Goal: Information Seeking & Learning: Learn about a topic

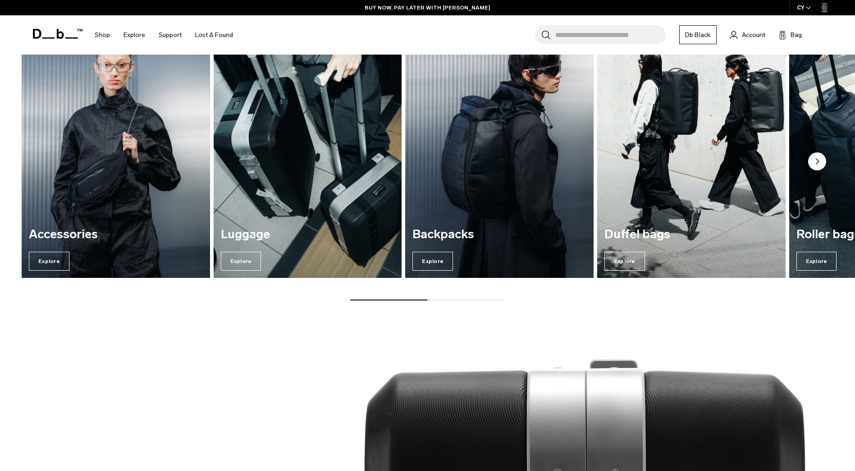
scroll to position [1308, 0]
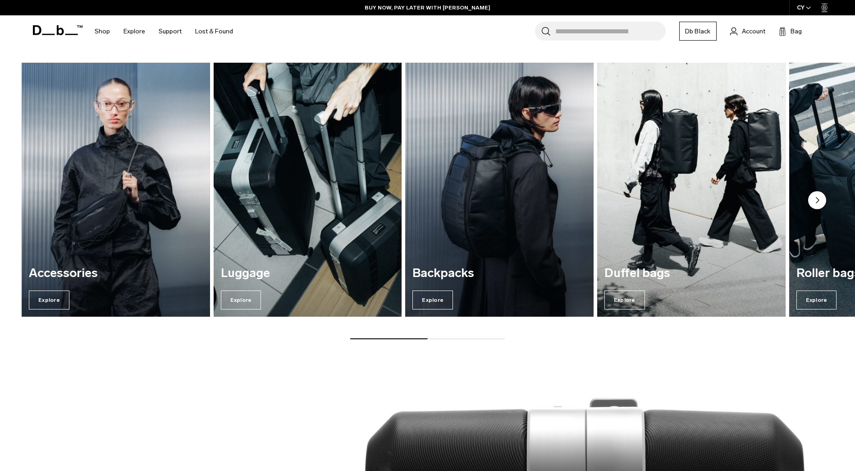
drag, startPoint x: 404, startPoint y: 338, endPoint x: 526, endPoint y: 337, distance: 121.3
click at [526, 337] on div "Accessories Explore Luggage Explore Backpacks Explore Duffel bags Explore" at bounding box center [427, 201] width 855 height 277
drag, startPoint x: 435, startPoint y: 339, endPoint x: 514, endPoint y: 340, distance: 79.4
click at [509, 340] on div "Explore our categories Accessories Explore Luggage Explore Backpacks Explore Du…" at bounding box center [427, 181] width 855 height 373
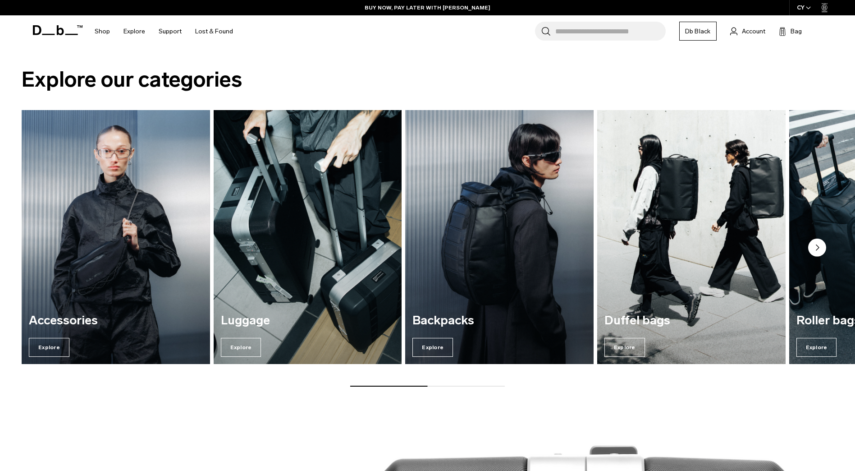
scroll to position [1217, 0]
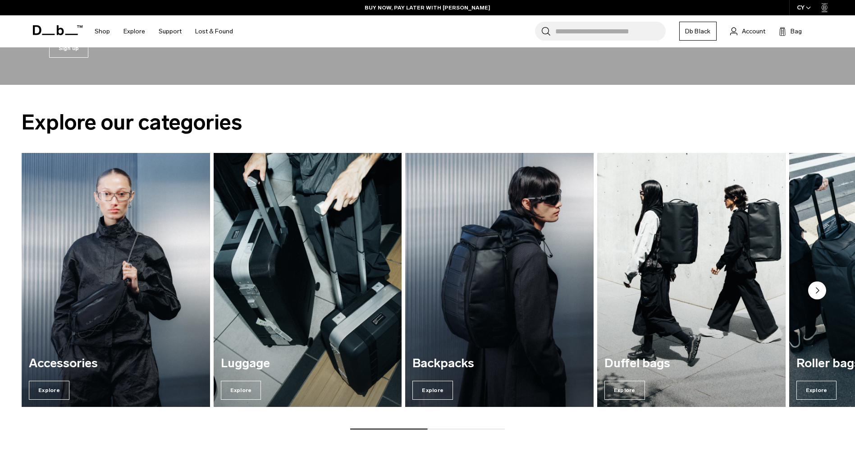
click at [824, 293] on circle "Next slide" at bounding box center [817, 290] width 18 height 18
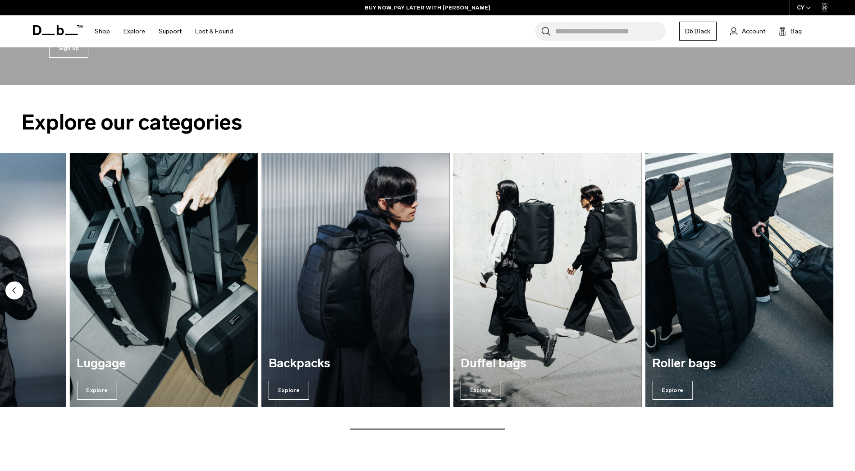
click at [824, 293] on img "5 / 5" at bounding box center [739, 280] width 188 height 254
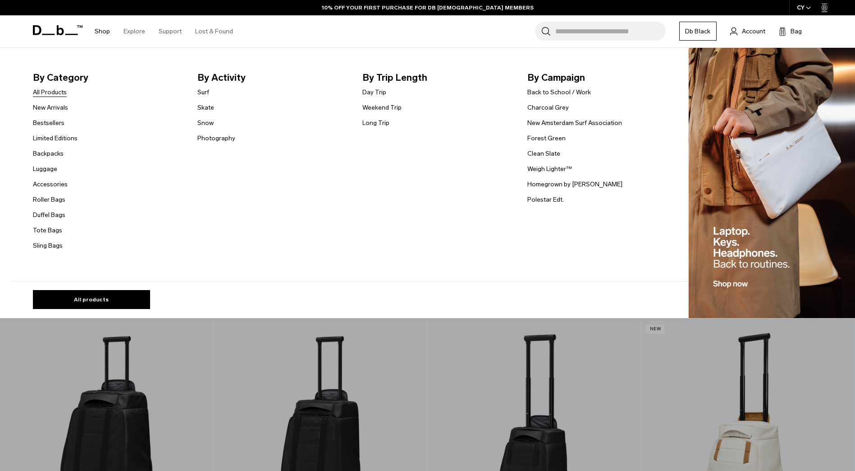
click at [65, 93] on link "All Products" at bounding box center [50, 91] width 34 height 9
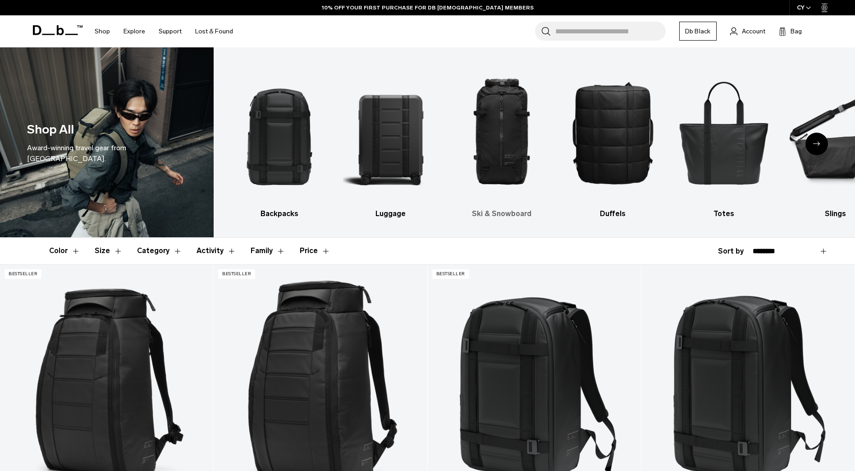
click at [502, 133] on img "3 / 10" at bounding box center [502, 132] width 96 height 143
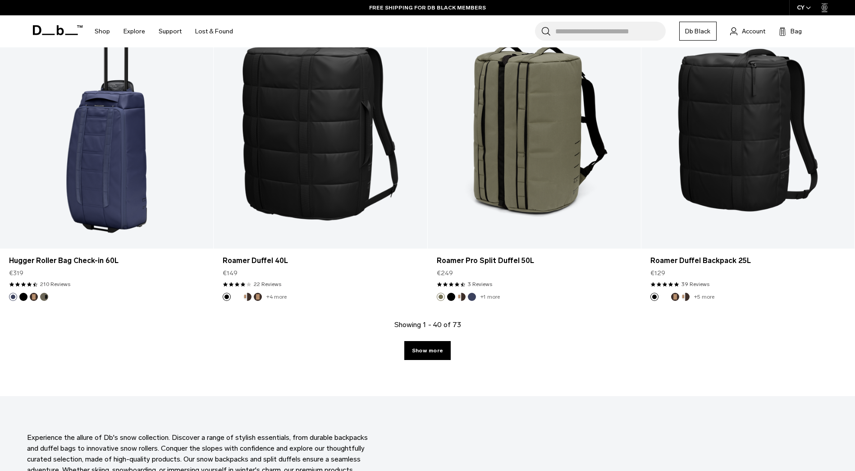
scroll to position [3026, 0]
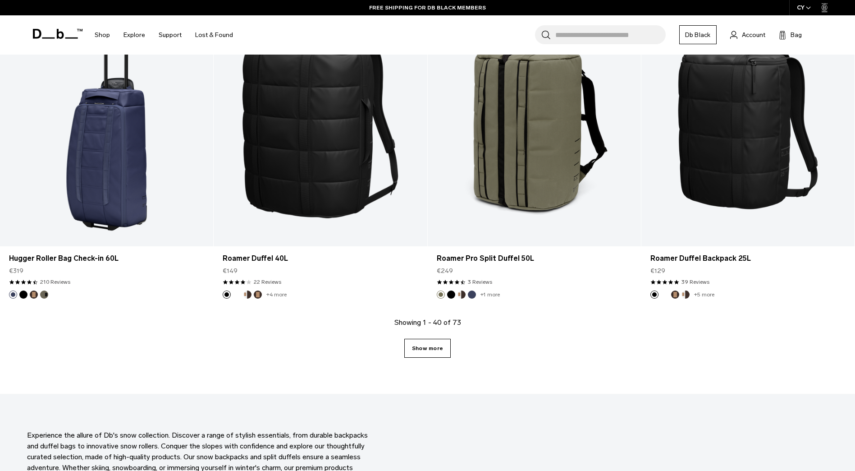
click at [434, 351] on link "Show more" at bounding box center [427, 348] width 46 height 19
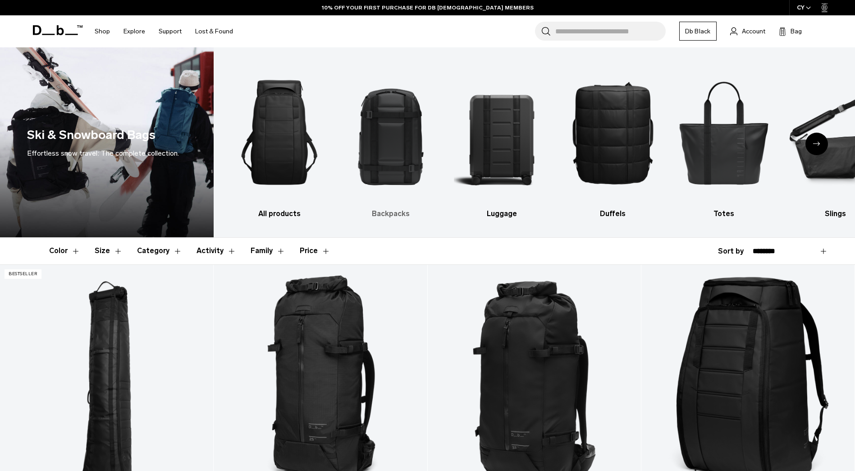
click at [402, 141] on img "2 / 10" at bounding box center [391, 132] width 96 height 143
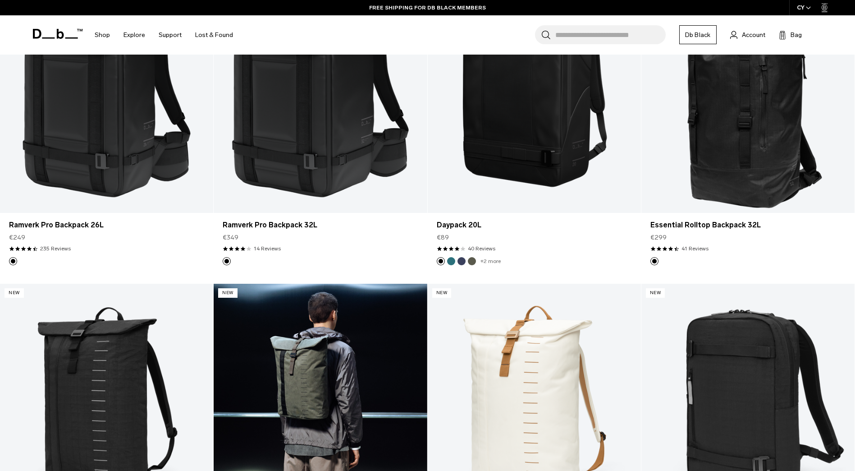
scroll to position [1443, 0]
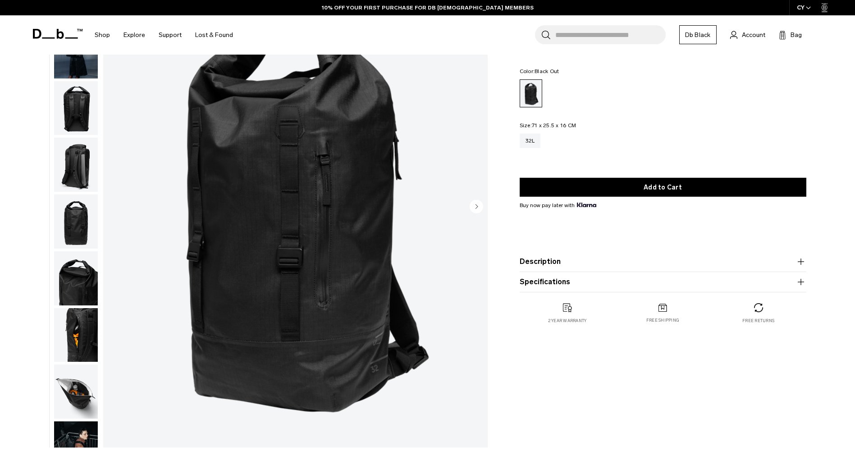
scroll to position [90, 0]
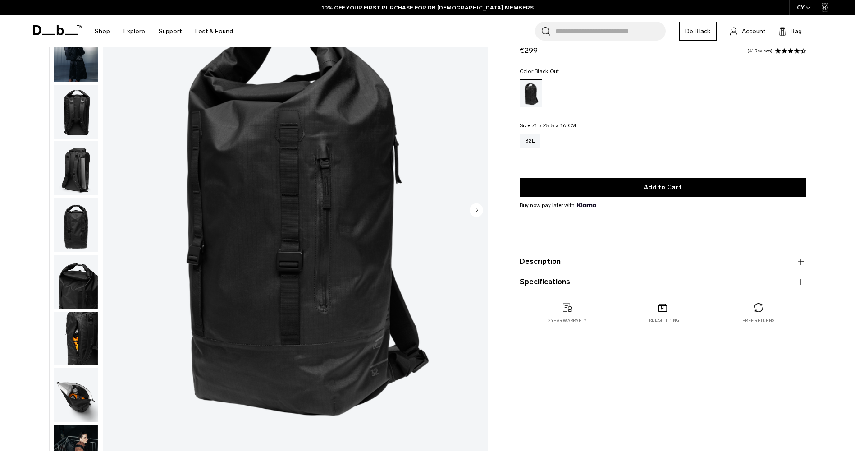
click at [70, 106] on img "button" at bounding box center [76, 112] width 44 height 54
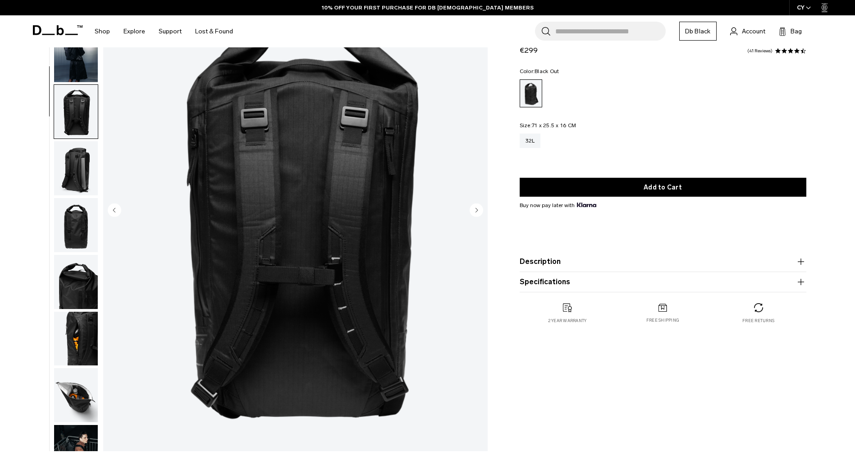
scroll to position [85, 0]
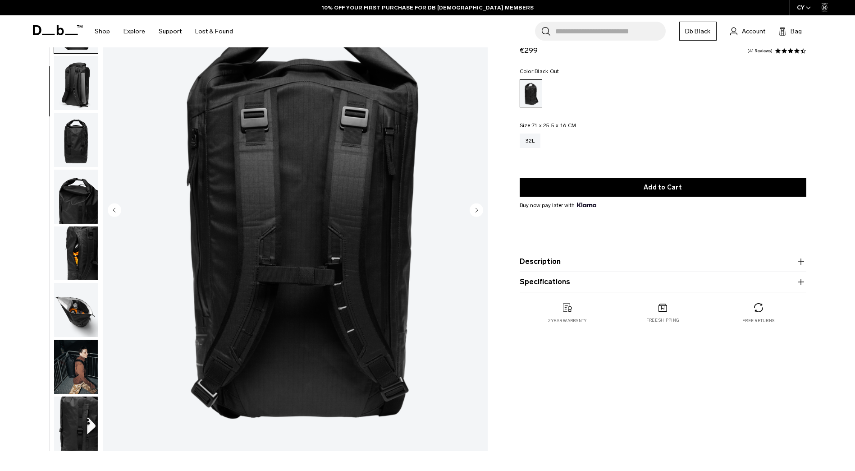
click at [75, 110] on img "button" at bounding box center [76, 83] width 44 height 54
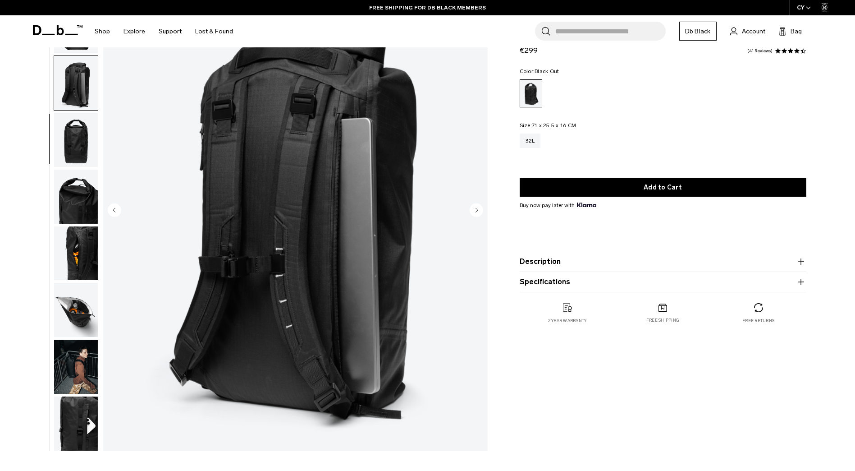
click at [77, 136] on img "button" at bounding box center [76, 140] width 44 height 54
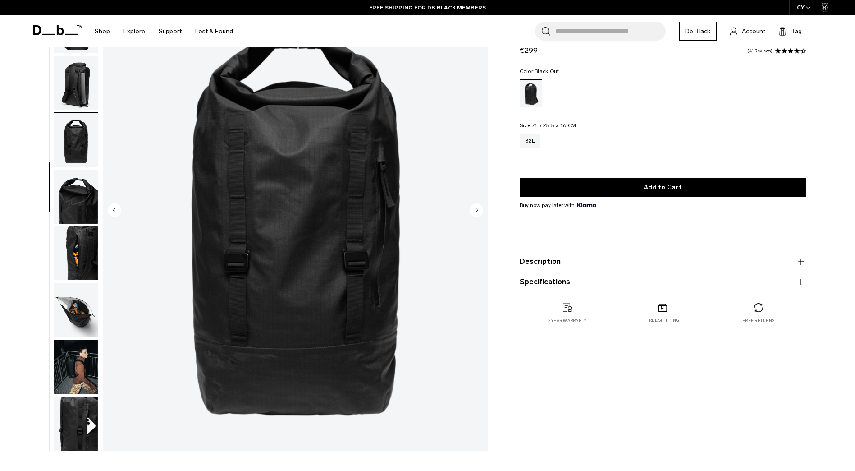
click at [75, 193] on img "button" at bounding box center [76, 197] width 44 height 54
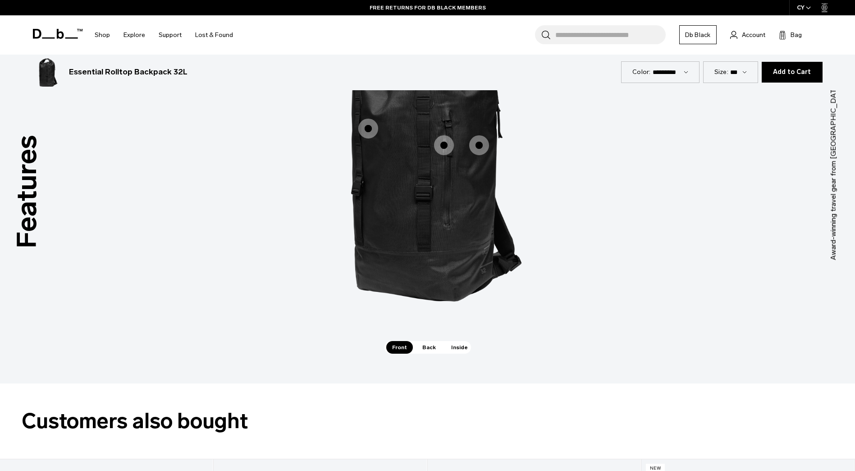
scroll to position [1353, 0]
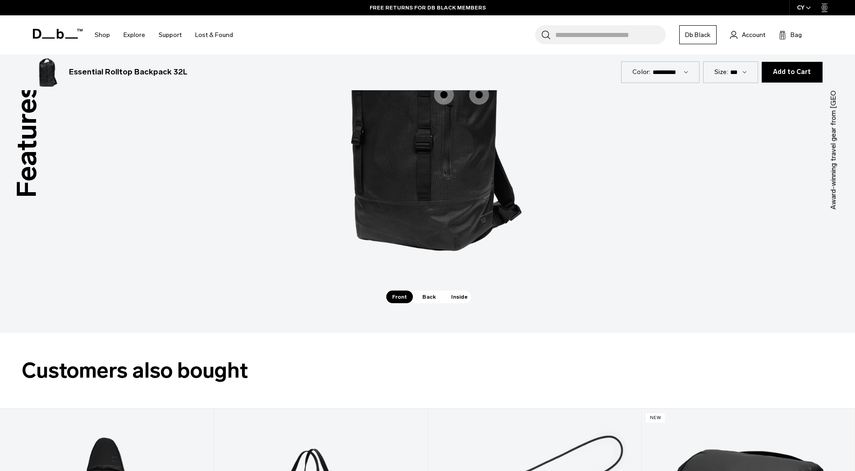
click at [427, 289] on div "Technical Toughness Technical Toughness Main Compartment Main Compartment Quick…" at bounding box center [428, 114] width 271 height 353
click at [429, 295] on span "Back" at bounding box center [429, 296] width 25 height 13
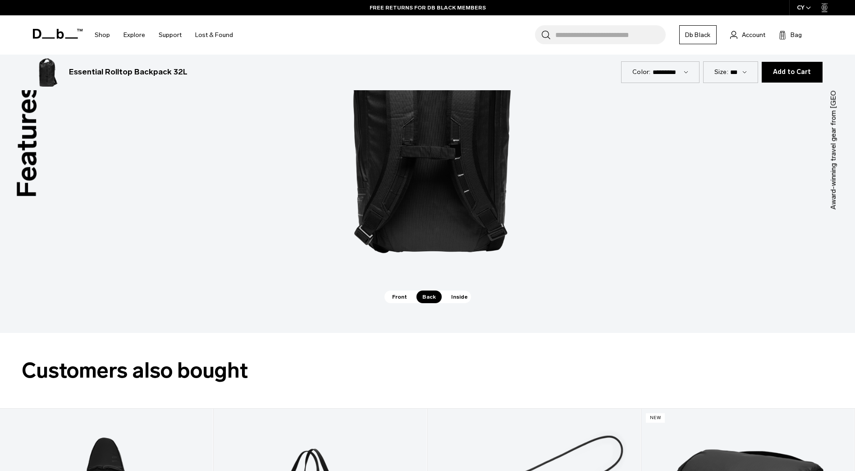
click at [459, 296] on span "Inside" at bounding box center [459, 296] width 28 height 13
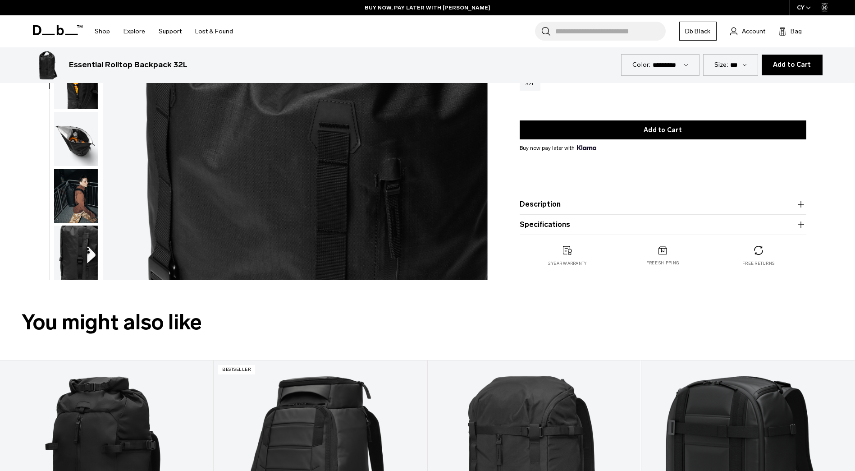
scroll to position [0, 0]
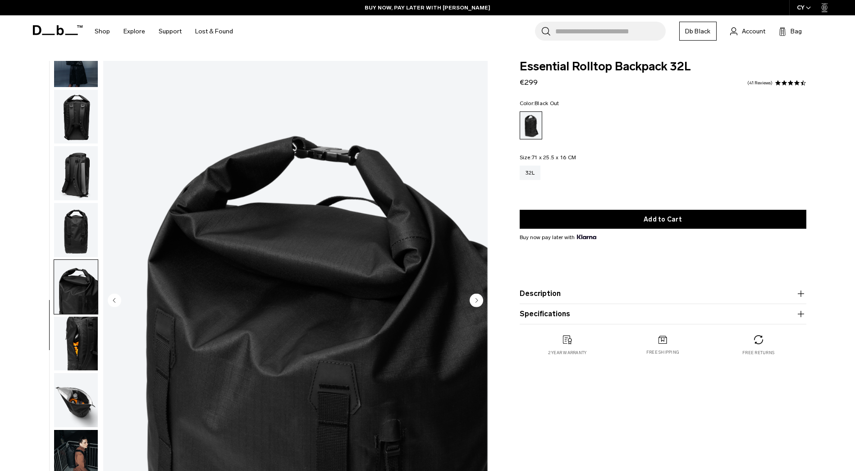
click at [51, 28] on icon at bounding box center [58, 30] width 50 height 10
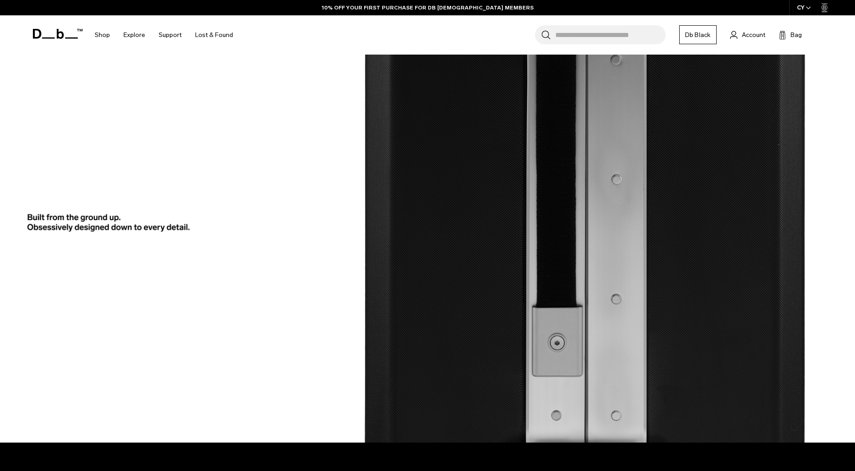
scroll to position [2647, 0]
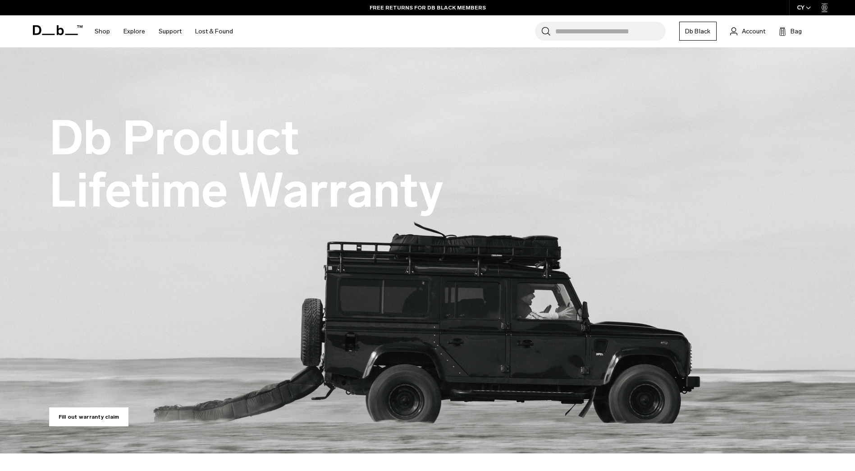
click at [47, 26] on icon at bounding box center [58, 30] width 50 height 10
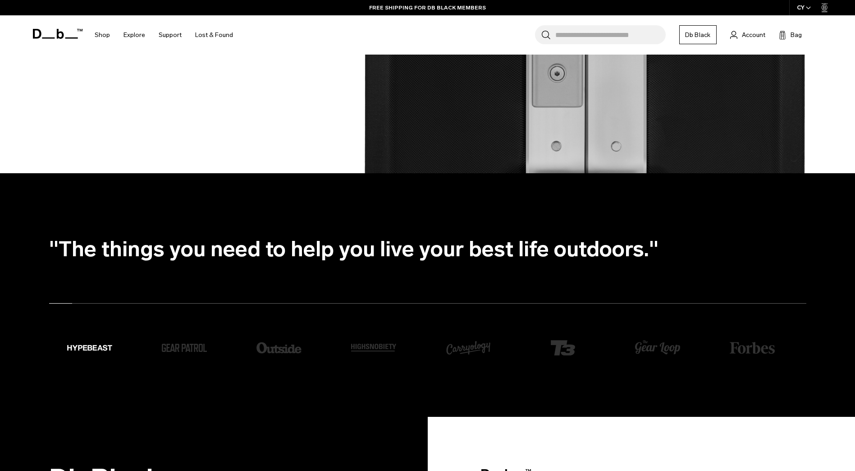
scroll to position [2647, 0]
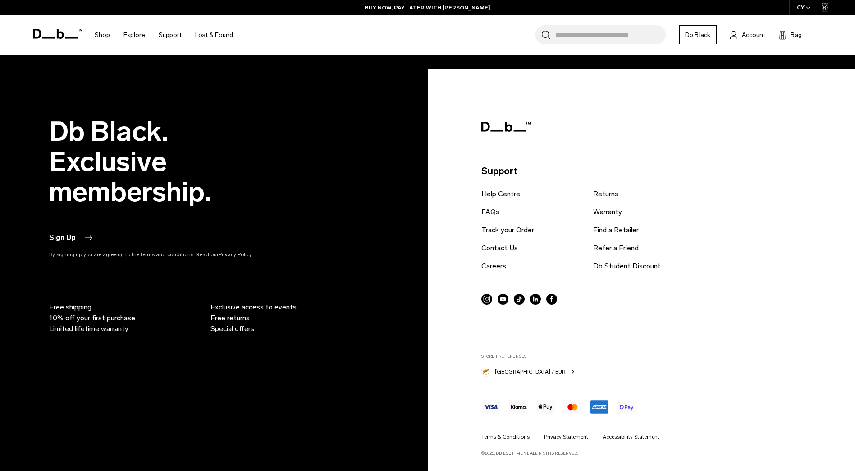
click at [507, 248] on link "Contact Us" at bounding box center [500, 248] width 37 height 11
